Goal: Consume media (video, audio): Consume media (video, audio)

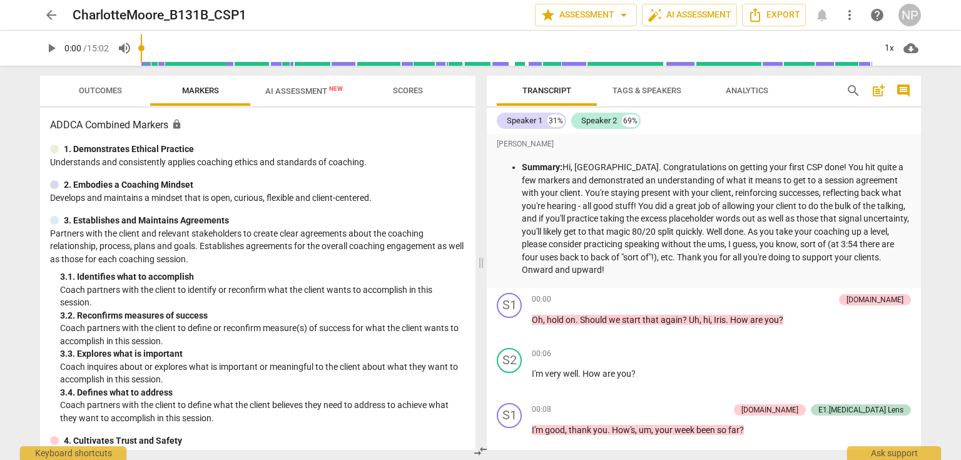
scroll to position [1402, 0]
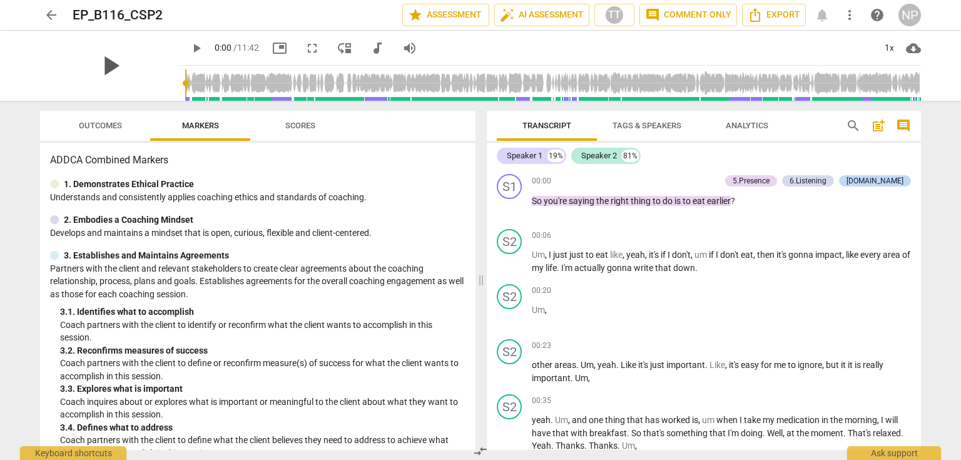
click at [137, 65] on div "play_arrow" at bounding box center [110, 66] width 140 height 70
click at [101, 61] on span "play_arrow" at bounding box center [110, 65] width 33 height 33
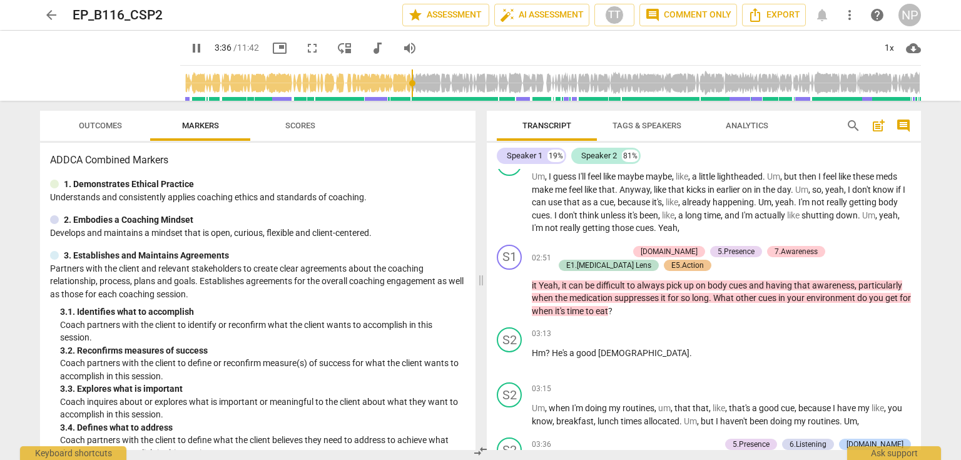
scroll to position [902, 0]
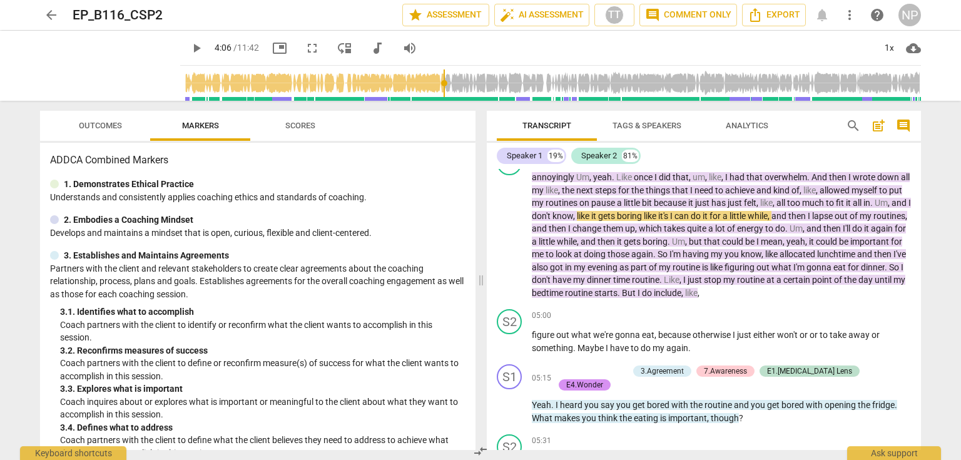
click at [411, 88] on input "range" at bounding box center [553, 83] width 736 height 40
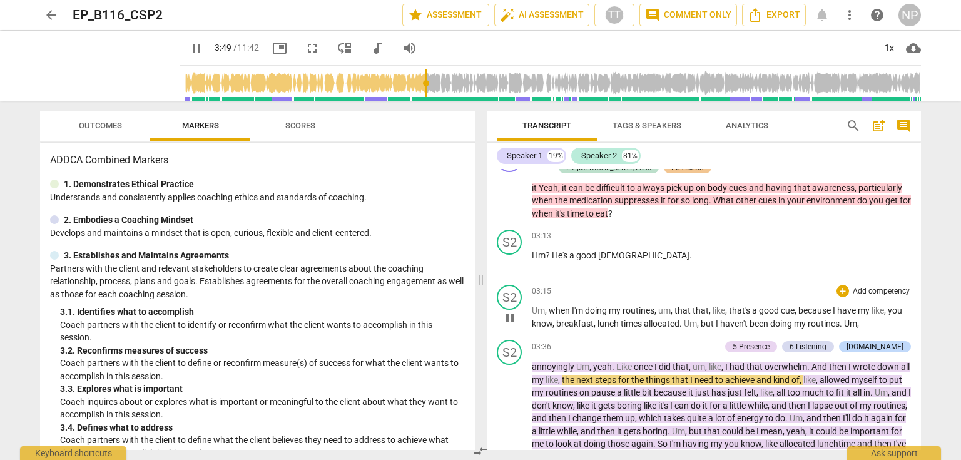
scroll to position [702, 0]
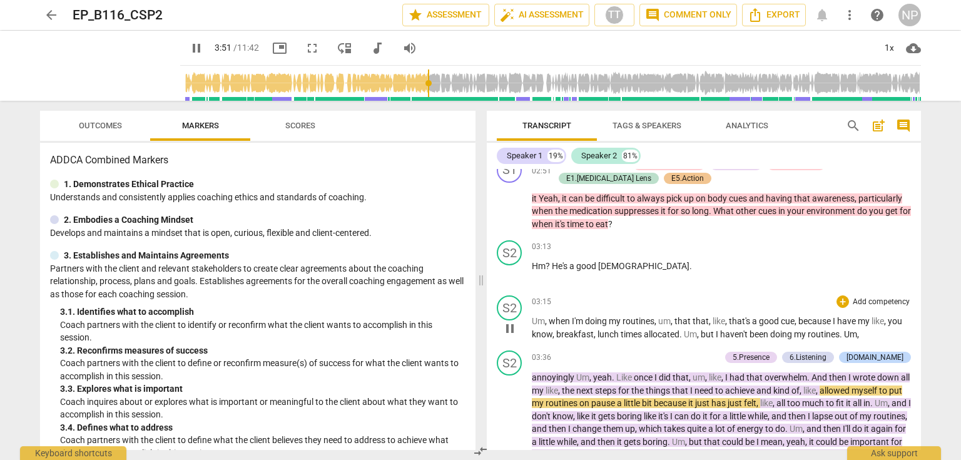
click at [509, 325] on span "pause" at bounding box center [510, 328] width 15 height 15
click at [509, 325] on span "play_arrow" at bounding box center [510, 328] width 15 height 15
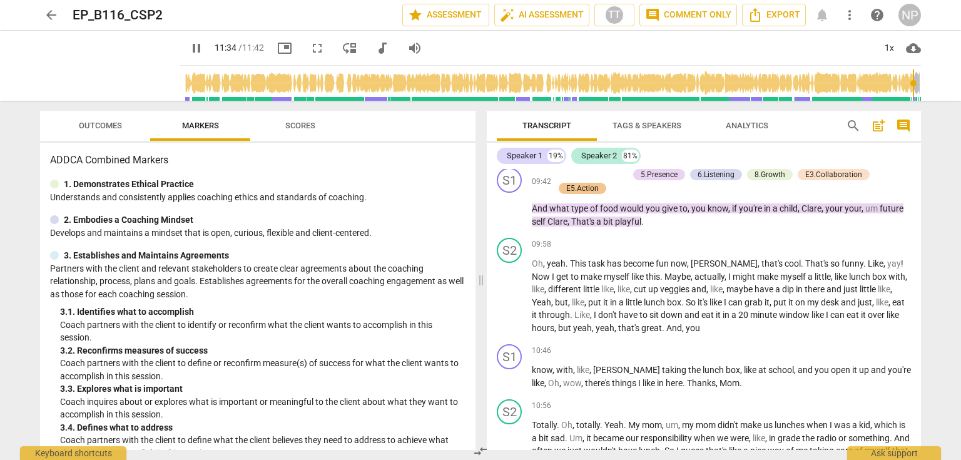
scroll to position [2583, 0]
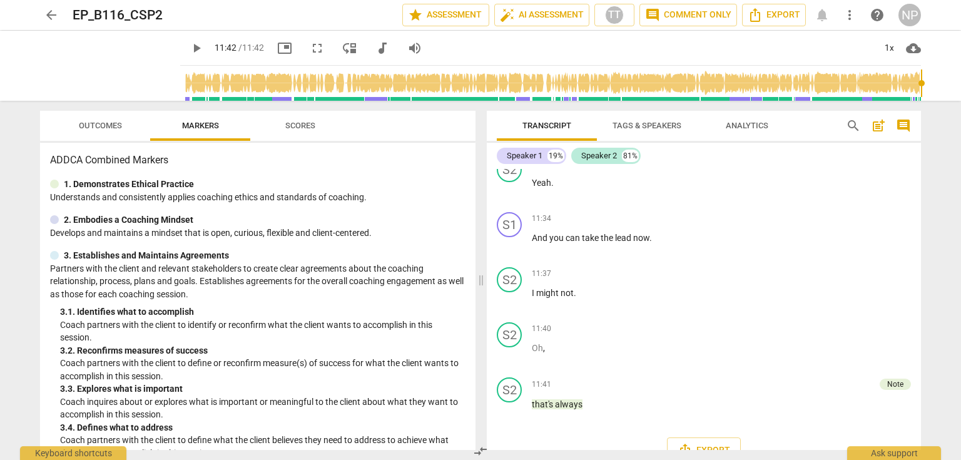
type input "702"
